Goal: Information Seeking & Learning: Learn about a topic

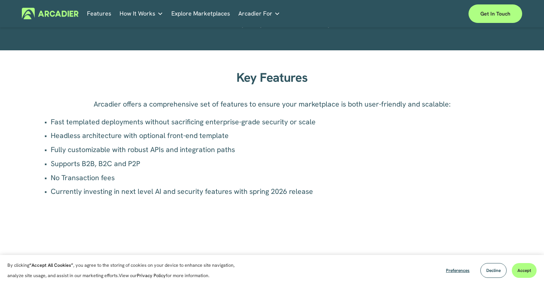
scroll to position [493, 0]
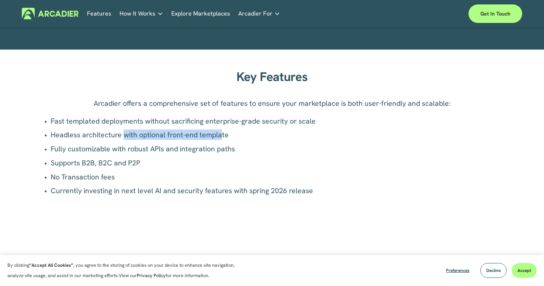
drag, startPoint x: 123, startPoint y: 137, endPoint x: 220, endPoint y: 137, distance: 96.9
click at [221, 137] on p "Headless architecture with optional front-end template" at bounding box center [276, 134] width 450 height 10
click at [220, 137] on p "Headless architecture with optional front-end template" at bounding box center [276, 134] width 450 height 10
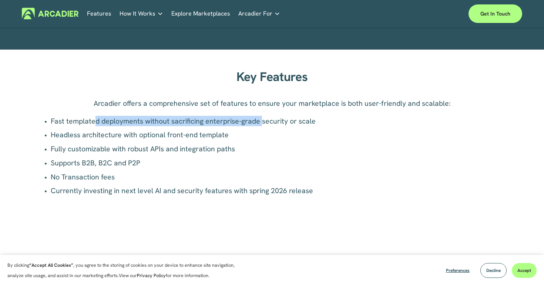
drag, startPoint x: 95, startPoint y: 116, endPoint x: 259, endPoint y: 117, distance: 164.3
click at [261, 117] on p "Fast templated deployments without sacrificing enterprise-grade security or sca…" at bounding box center [276, 121] width 450 height 10
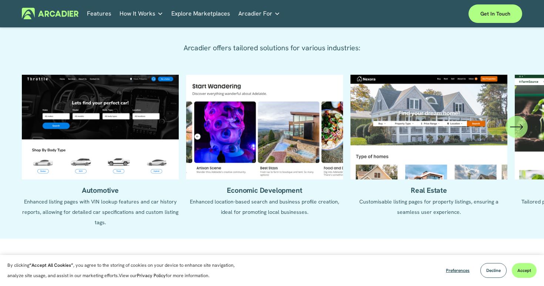
scroll to position [793, 0]
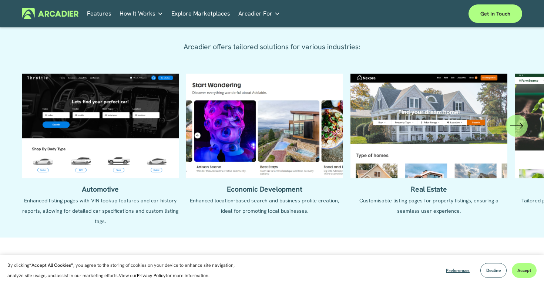
click at [519, 127] on icon "\a \a \a Next\a \a" at bounding box center [516, 125] width 13 height 13
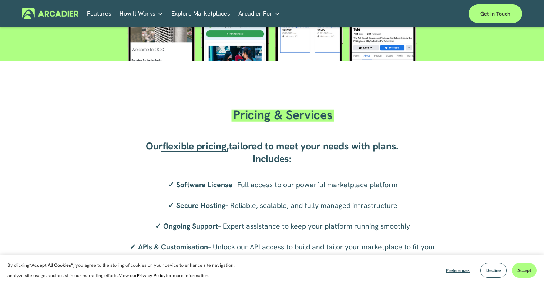
scroll to position [1346, 0]
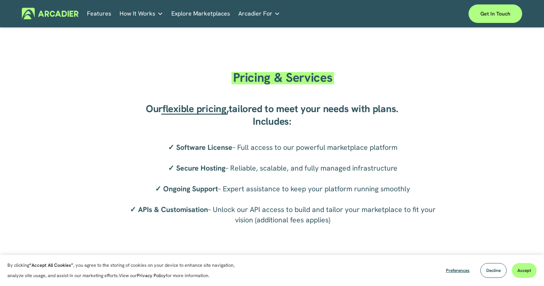
click at [203, 112] on span "flexible pricing" at bounding box center [194, 108] width 64 height 13
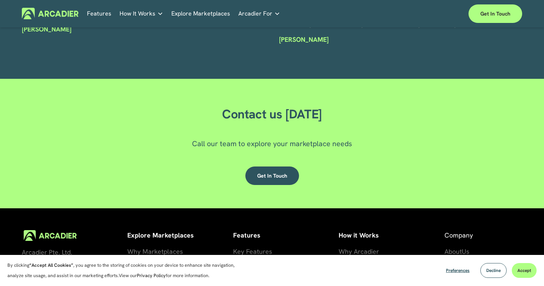
scroll to position [2014, 0]
